Goal: Task Accomplishment & Management: Manage account settings

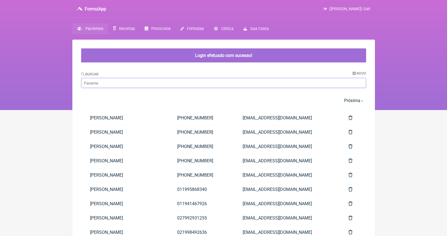
click at [185, 87] on input "Buscar" at bounding box center [223, 83] width 285 height 10
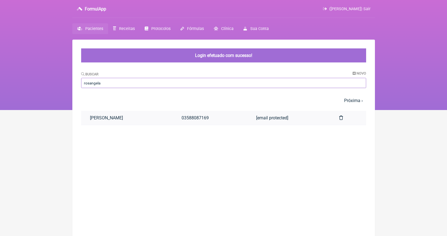
type input "rosangela"
click at [173, 117] on link "[PERSON_NAME]" at bounding box center [127, 118] width 92 height 14
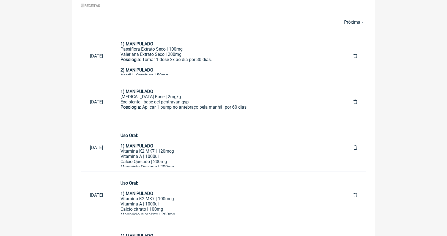
scroll to position [277, 0]
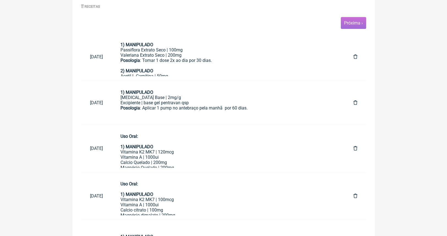
click at [356, 21] on link "Próxima ›" at bounding box center [353, 22] width 19 height 5
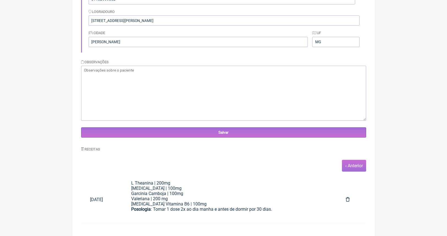
scroll to position [134, 0]
click at [353, 165] on link "‹ Anterior" at bounding box center [354, 165] width 18 height 5
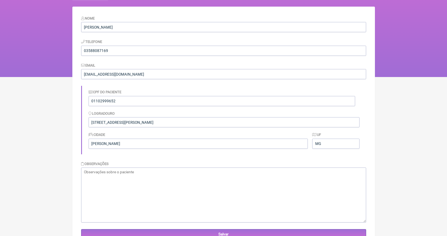
scroll to position [33, 0]
drag, startPoint x: 121, startPoint y: 99, endPoint x: 66, endPoint y: 99, distance: 55.0
click at [66, 77] on html "FormulApp (Bruna Scalco) Sair [GEOGRAPHIC_DATA] Receitas Protocolos Fórmulas [G…" at bounding box center [223, 22] width 447 height 110
click at [118, 30] on input "[PERSON_NAME]" at bounding box center [223, 27] width 285 height 10
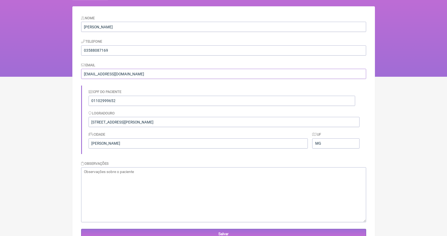
click at [113, 75] on input "[EMAIL_ADDRESS][DOMAIN_NAME]" at bounding box center [223, 74] width 285 height 10
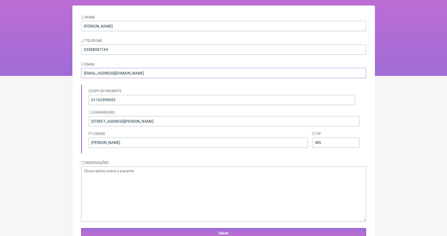
scroll to position [36, 0]
